Goal: Task Accomplishment & Management: Manage account settings

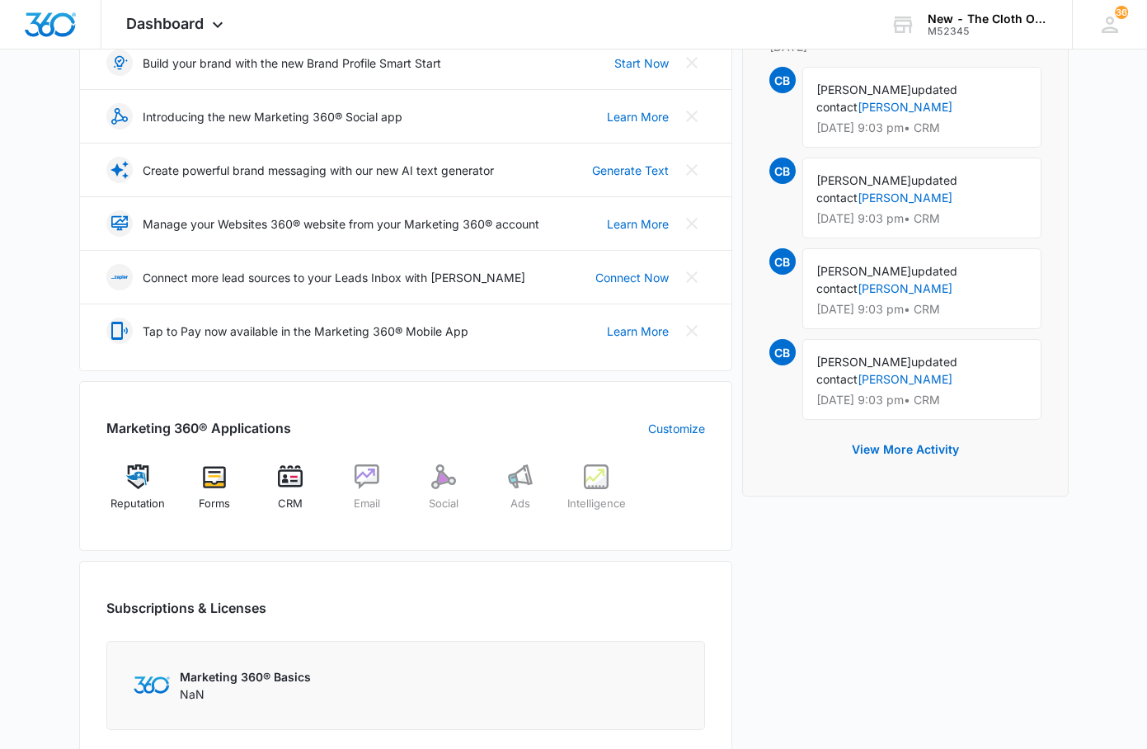
scroll to position [495, 0]
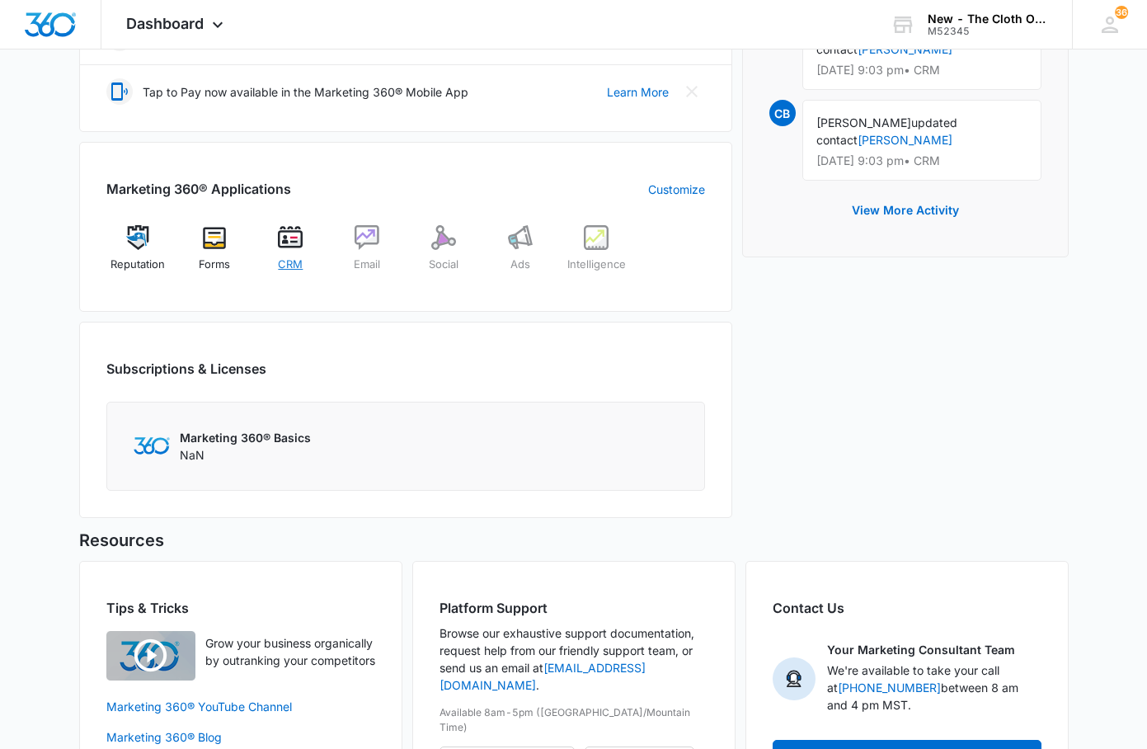
click at [286, 248] on img at bounding box center [290, 237] width 25 height 25
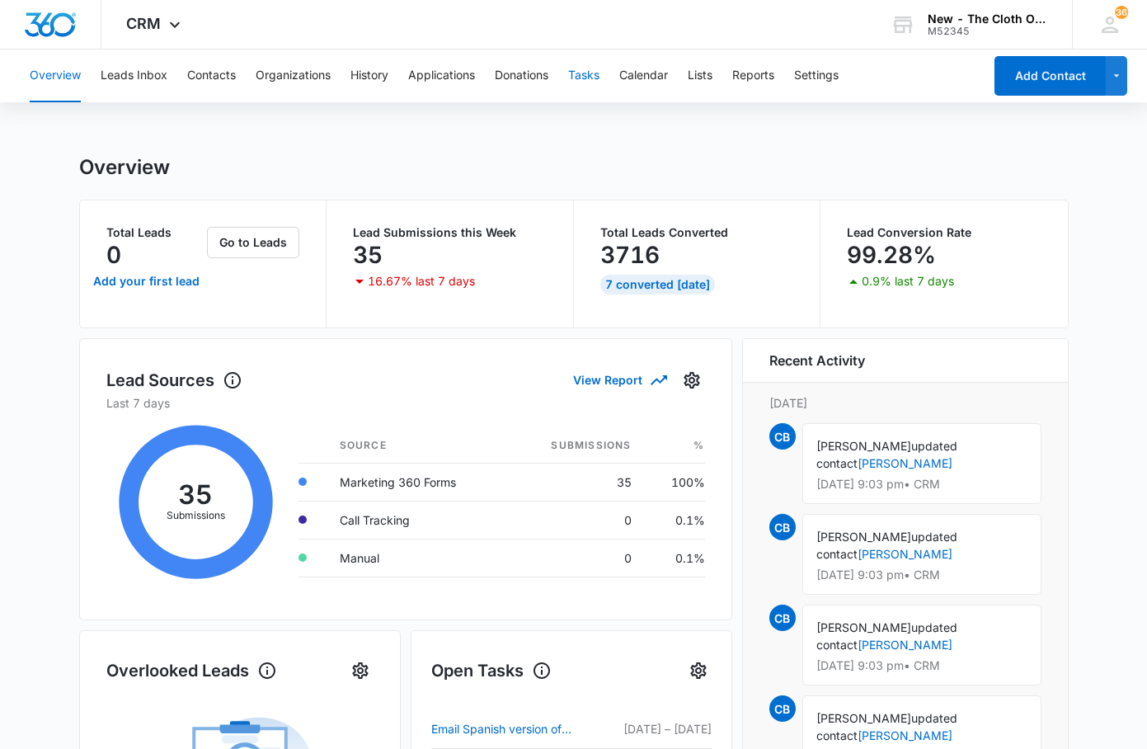
click at [586, 73] on button "Tasks" at bounding box center [583, 75] width 31 height 53
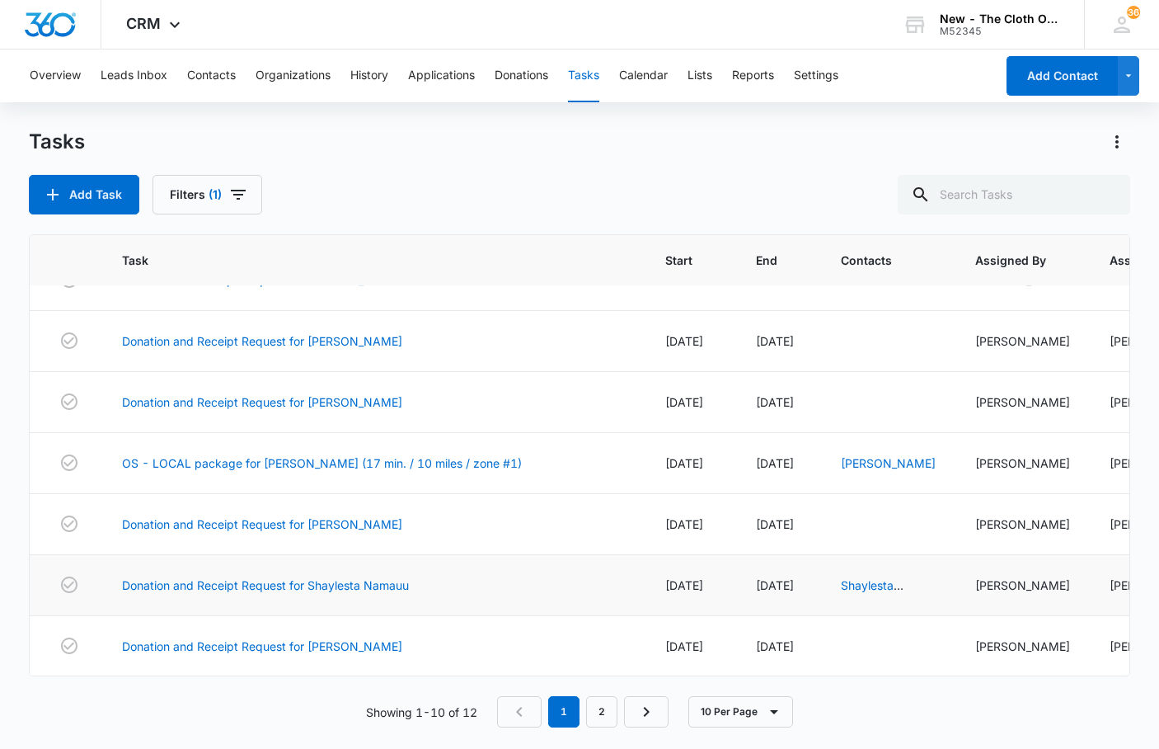
scroll to position [307, 0]
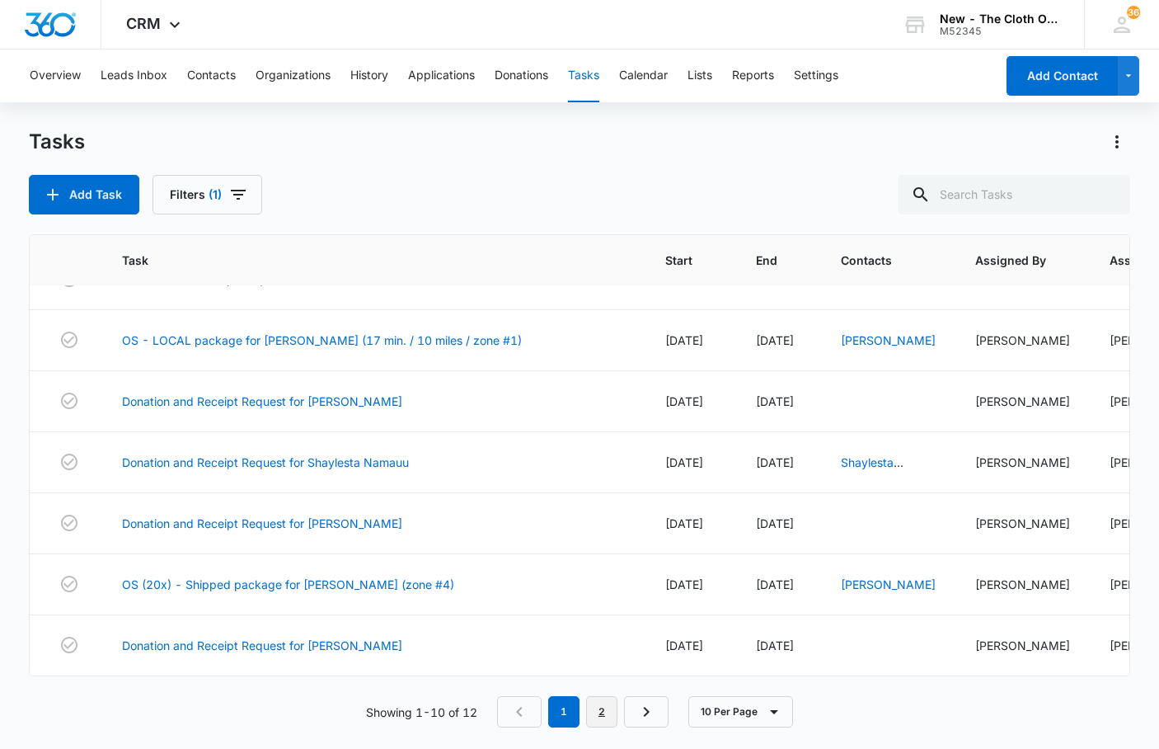
click at [607, 711] on link "2" at bounding box center [601, 711] width 31 height 31
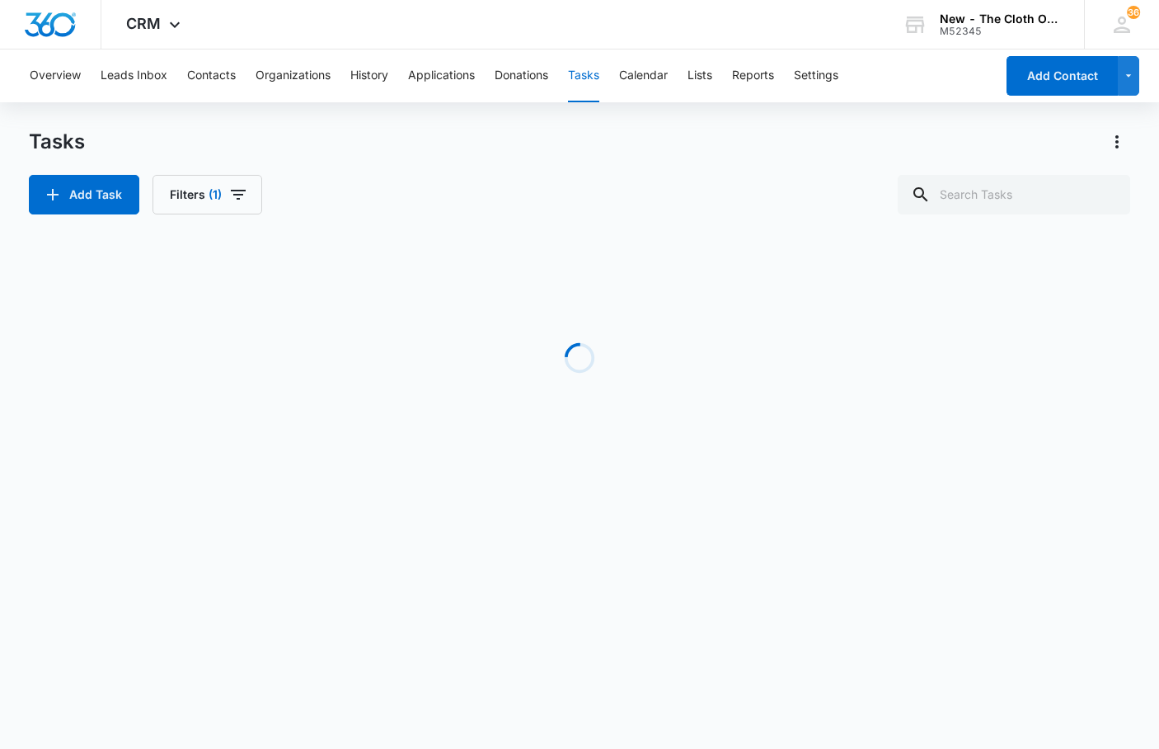
scroll to position [0, 0]
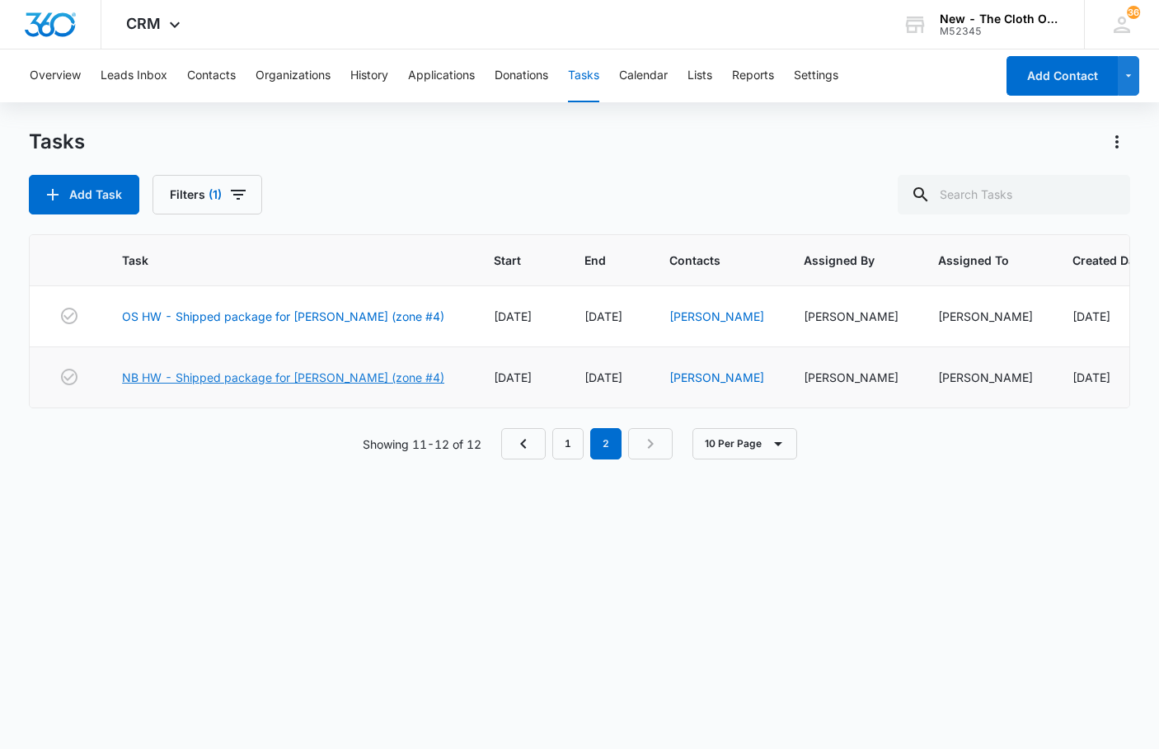
click at [223, 386] on link "NB HW - Shipped package for J. ELLAZAR (zone #4)" at bounding box center [283, 377] width 322 height 17
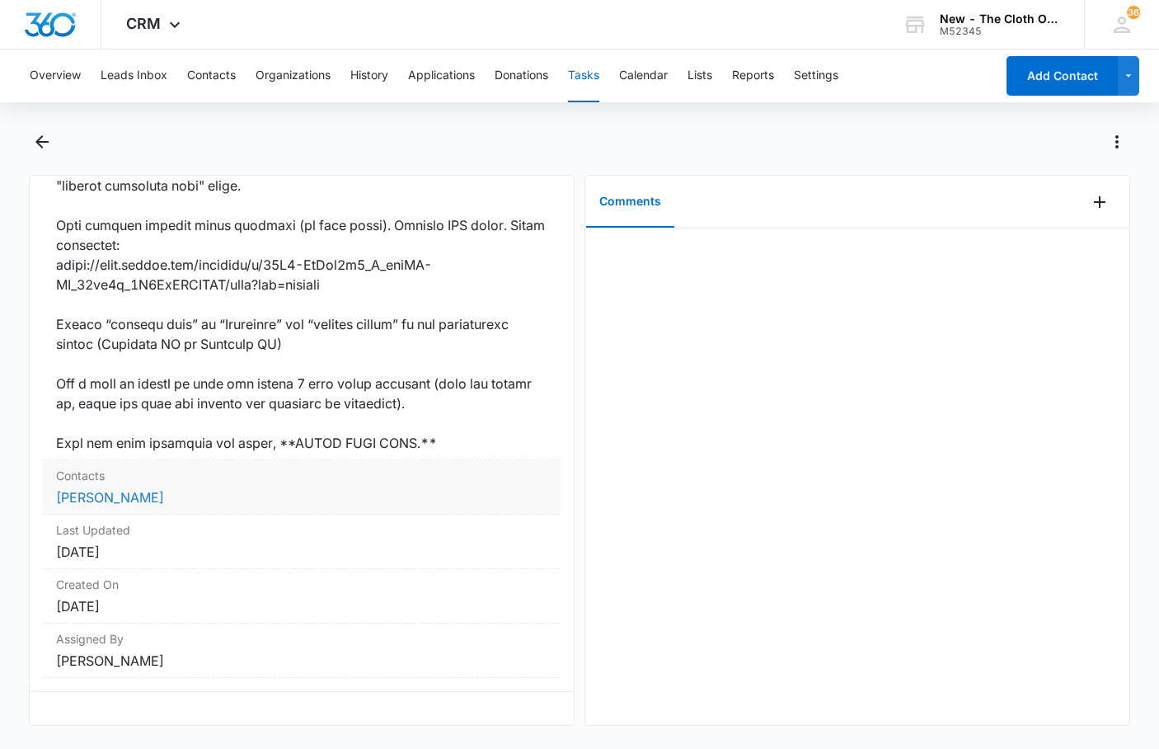
scroll to position [1264, 0]
click at [124, 489] on link "Jasmine Ellazar" at bounding box center [110, 497] width 108 height 16
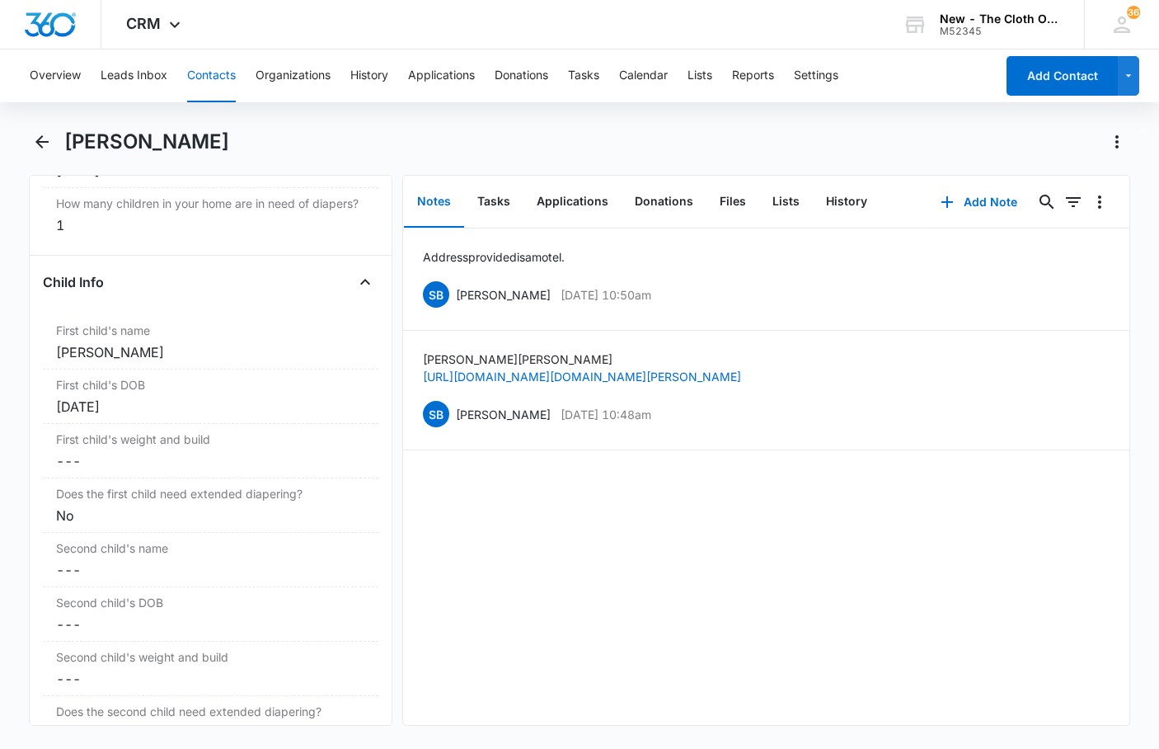
scroll to position [1896, 0]
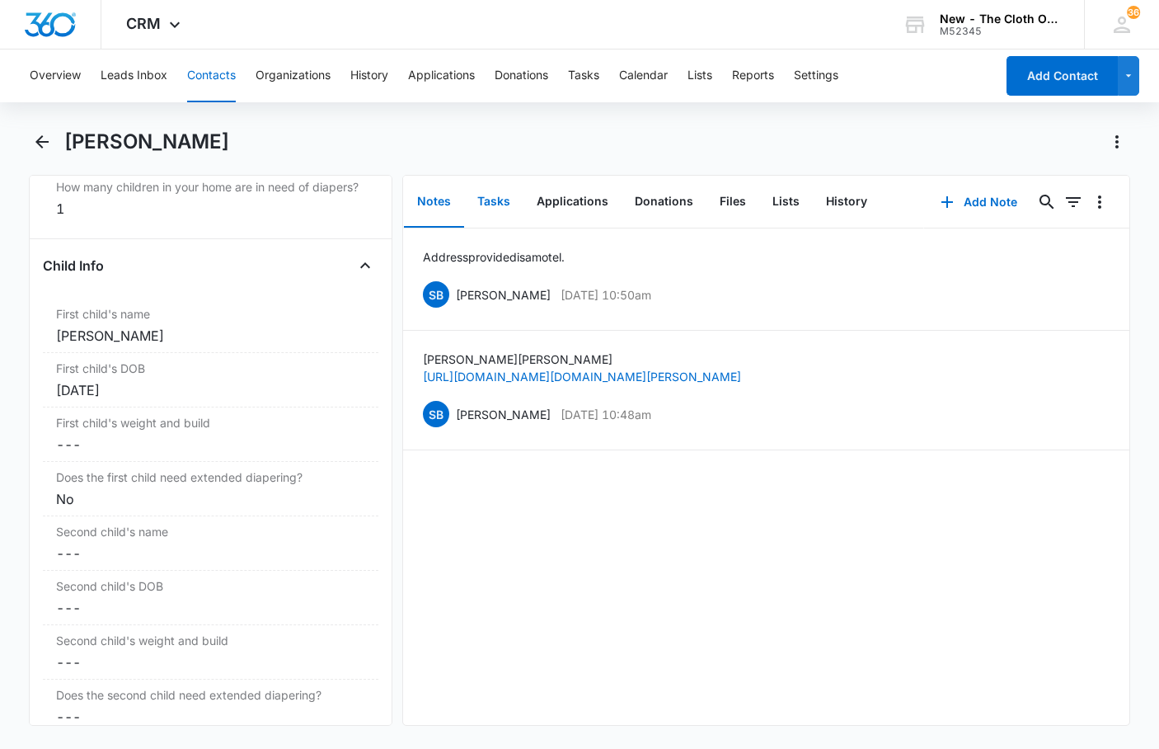
click at [487, 199] on button "Tasks" at bounding box center [493, 201] width 59 height 51
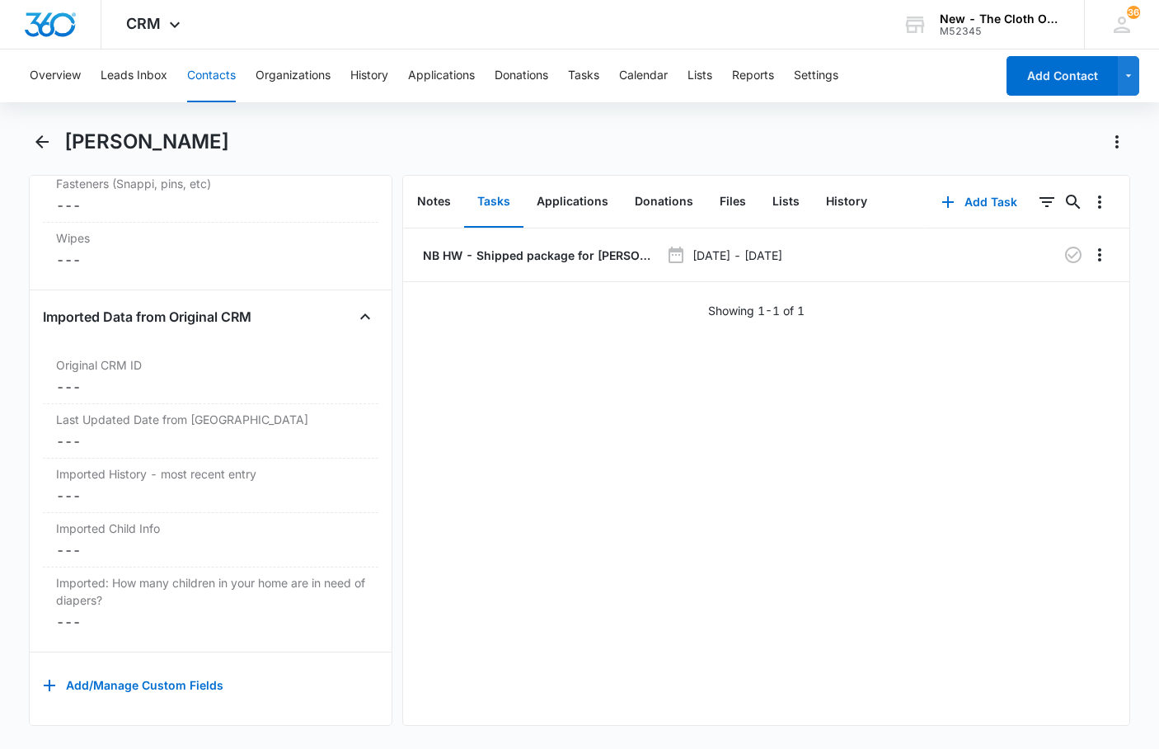
scroll to position [4631, 0]
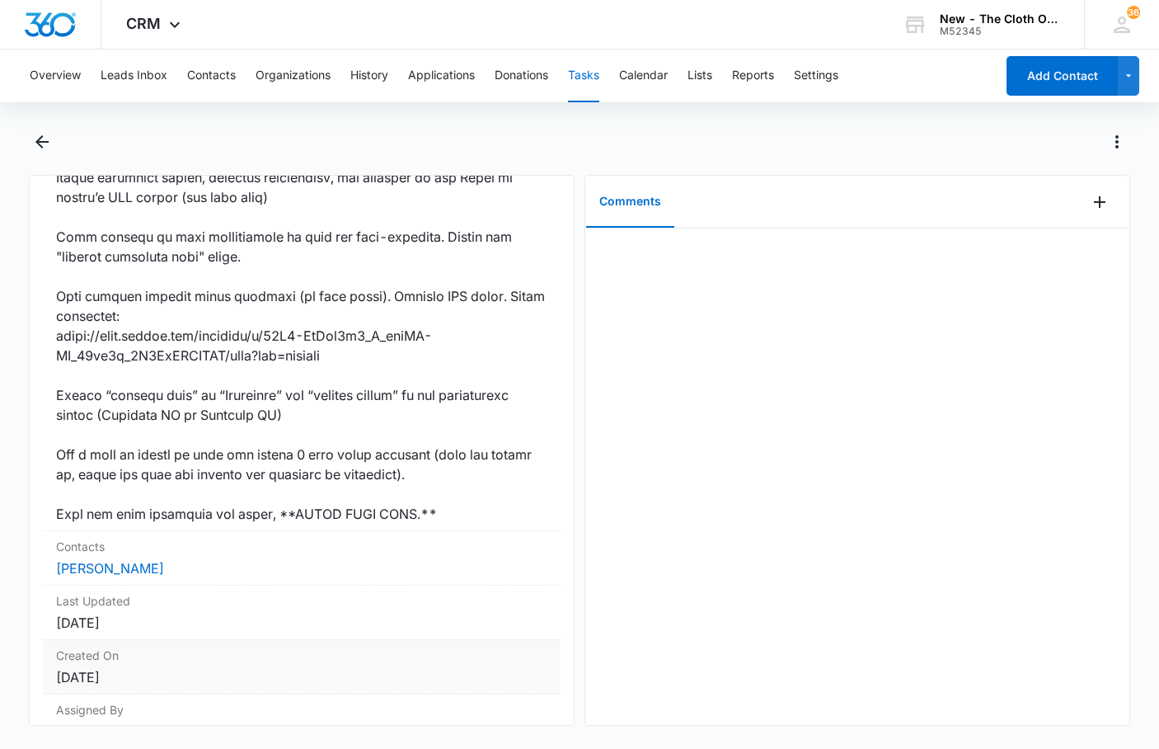
scroll to position [1264, 0]
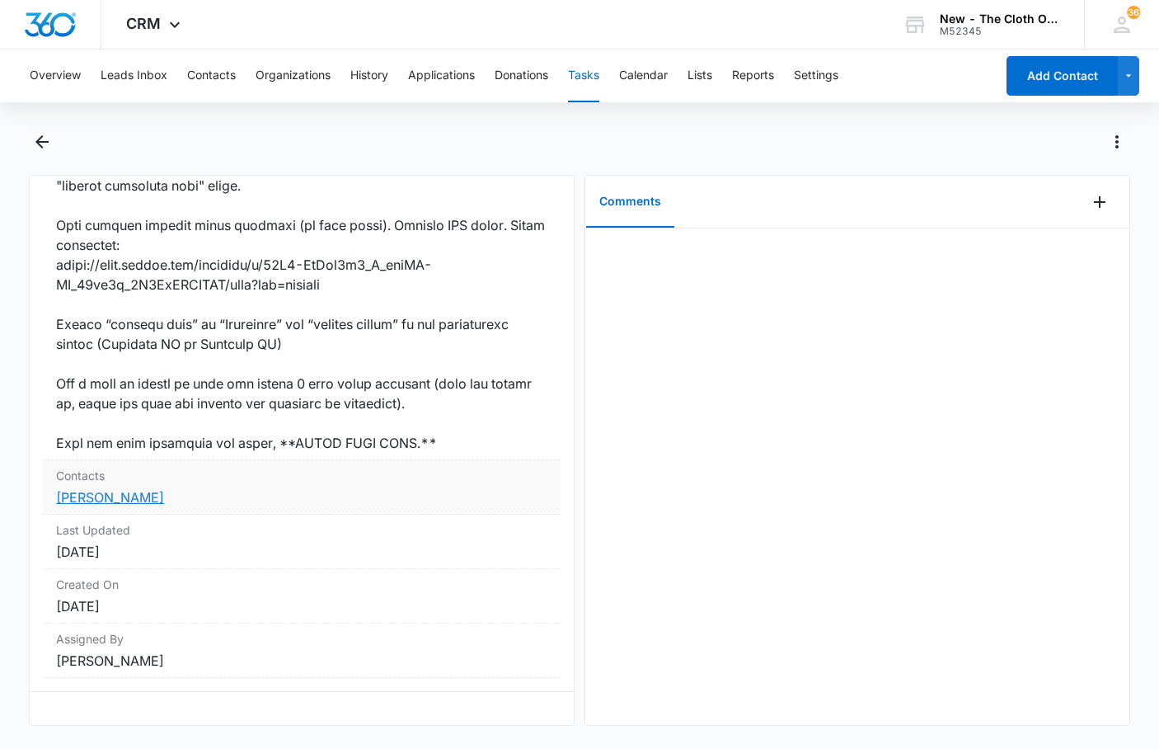
click at [147, 491] on link "[PERSON_NAME]" at bounding box center [110, 497] width 108 height 16
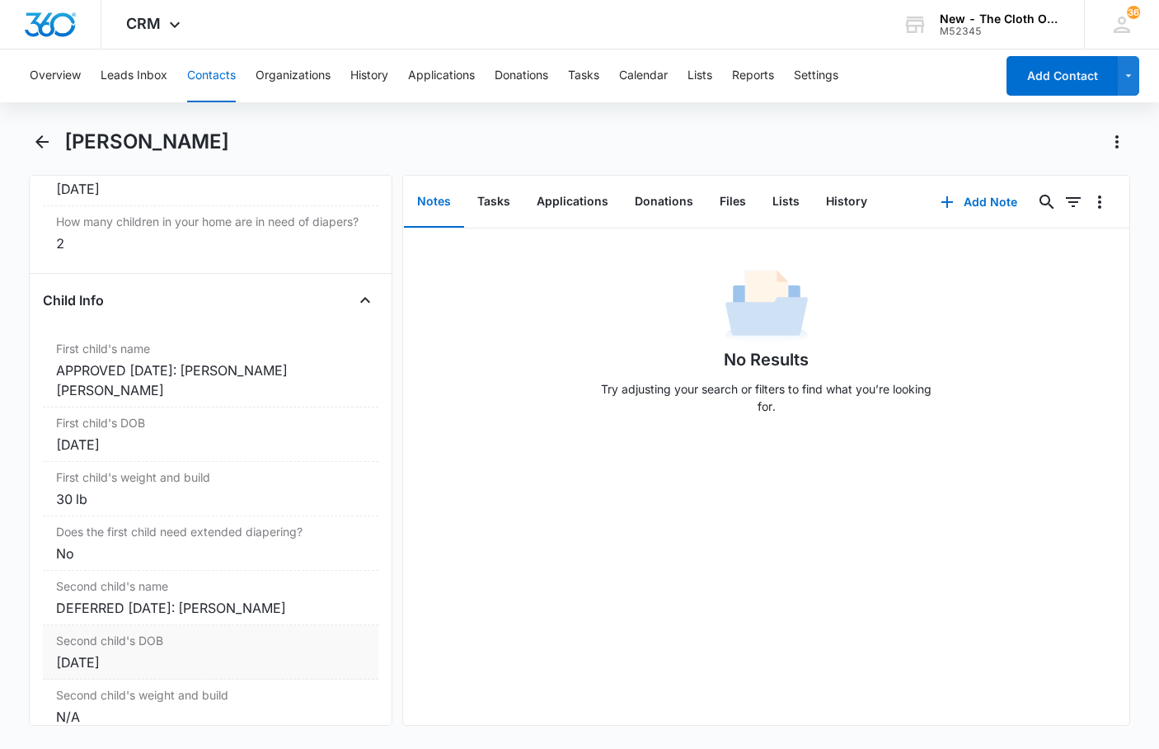
scroll to position [1814, 0]
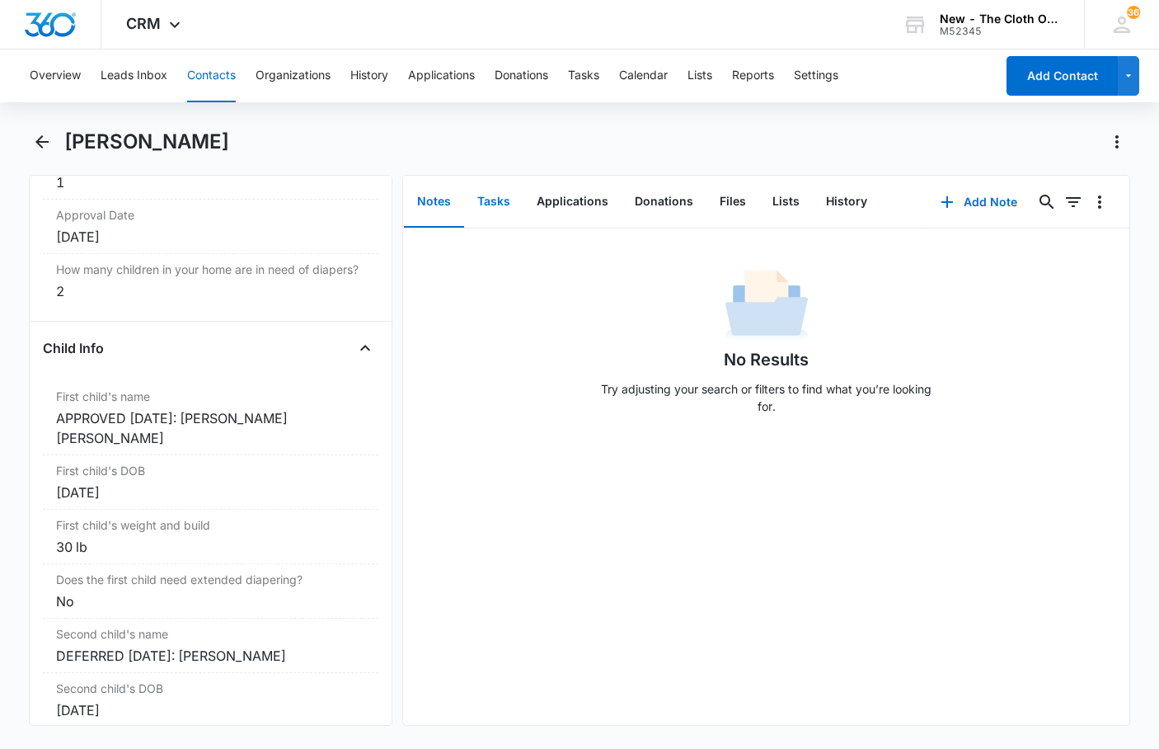
click at [498, 197] on button "Tasks" at bounding box center [493, 201] width 59 height 51
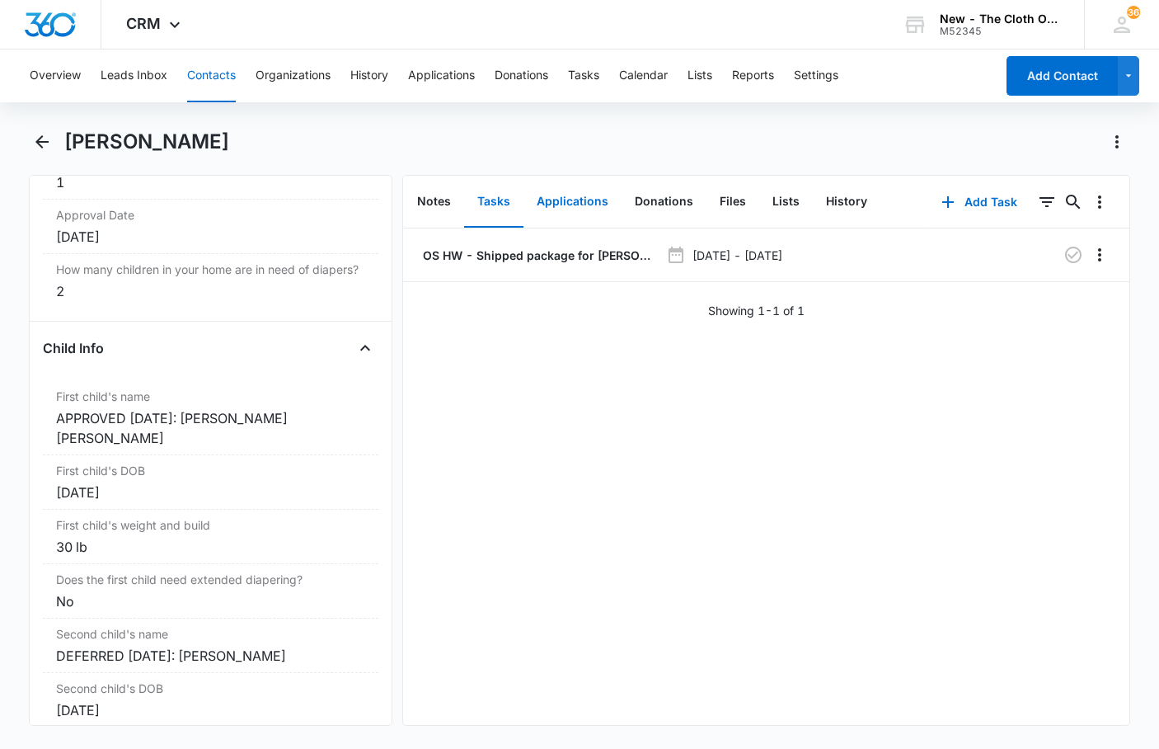
click at [579, 203] on button "Applications" at bounding box center [573, 201] width 98 height 51
click at [730, 200] on button "Files" at bounding box center [733, 201] width 53 height 51
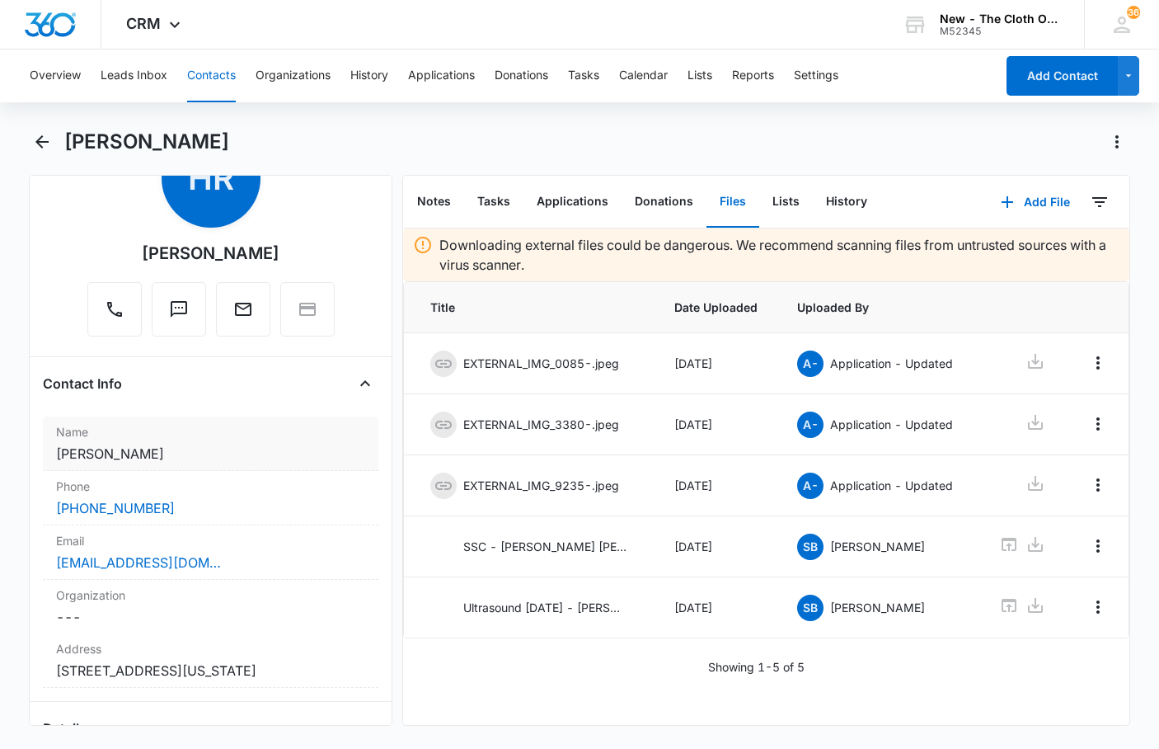
scroll to position [82, 0]
